Goal: Navigation & Orientation: Find specific page/section

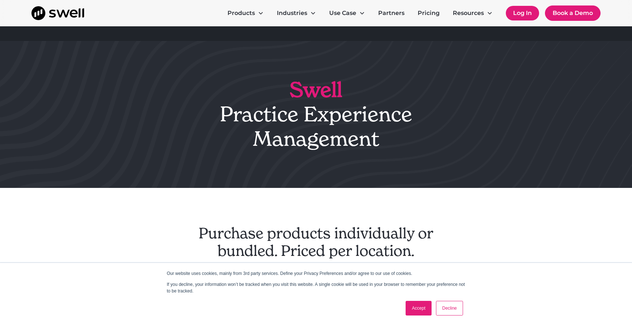
click at [513, 14] on link "Log In" at bounding box center [522, 13] width 33 height 15
click at [517, 17] on link "Log In" at bounding box center [522, 13] width 33 height 15
click at [526, 14] on link "Log In" at bounding box center [522, 13] width 33 height 15
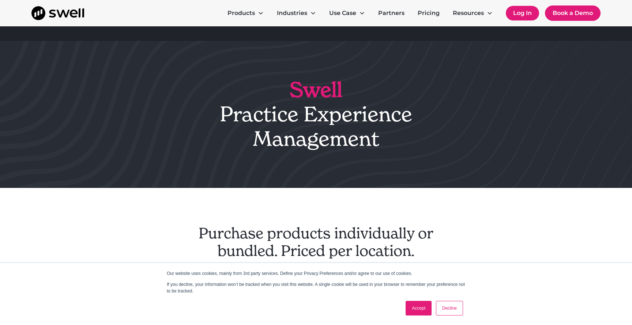
click at [526, 14] on link "Log In" at bounding box center [522, 13] width 33 height 15
click at [531, 16] on link "Log In" at bounding box center [522, 13] width 33 height 15
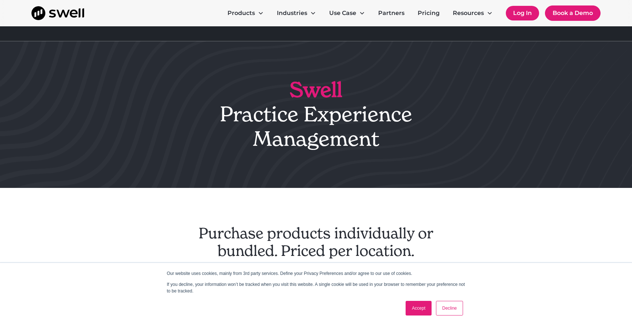
click at [531, 16] on link "Log In" at bounding box center [522, 13] width 33 height 15
